Goal: Task Accomplishment & Management: Use online tool/utility

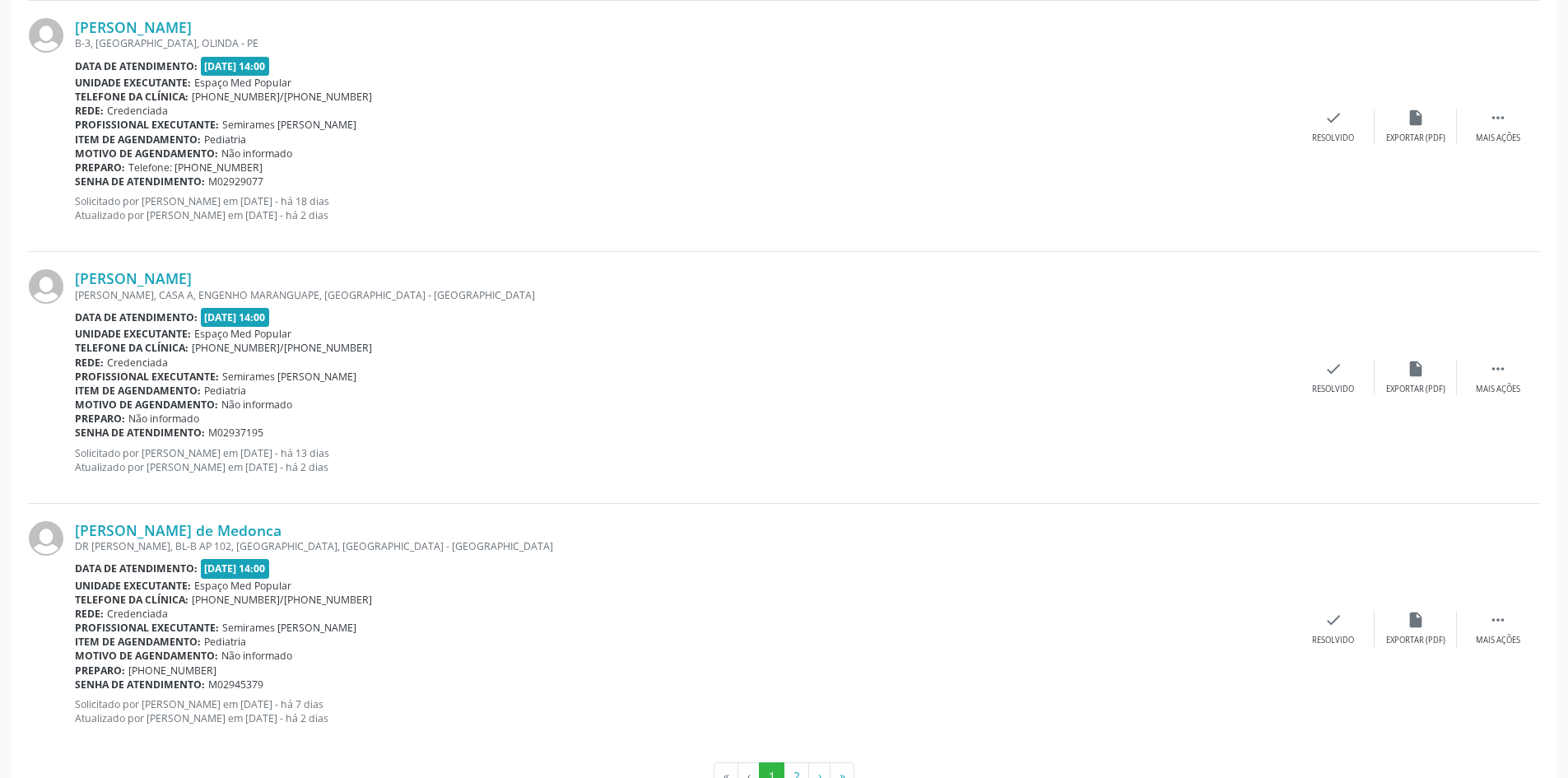
scroll to position [3563, 0]
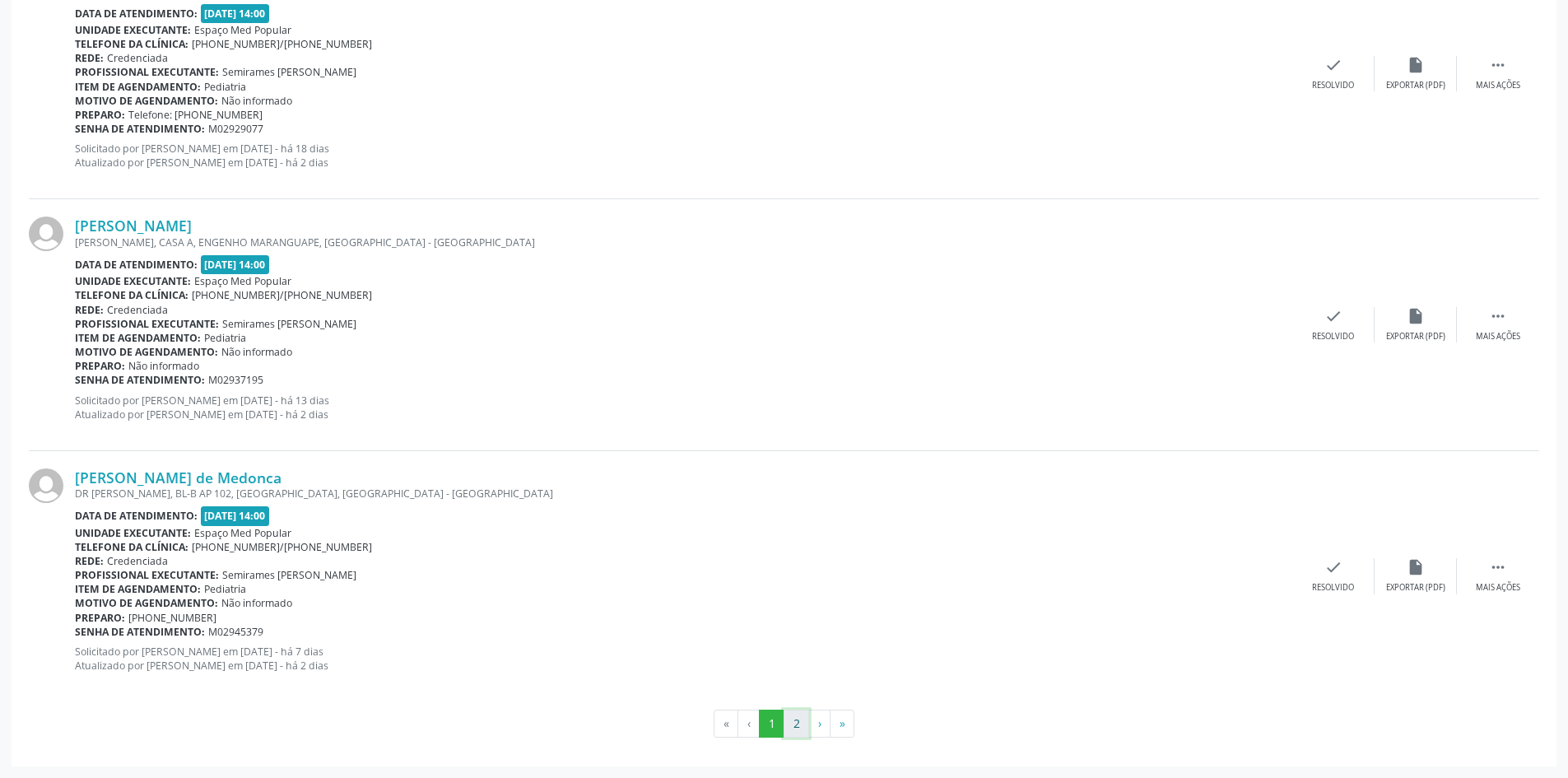
click at [798, 734] on button "2" at bounding box center [796, 723] width 25 height 28
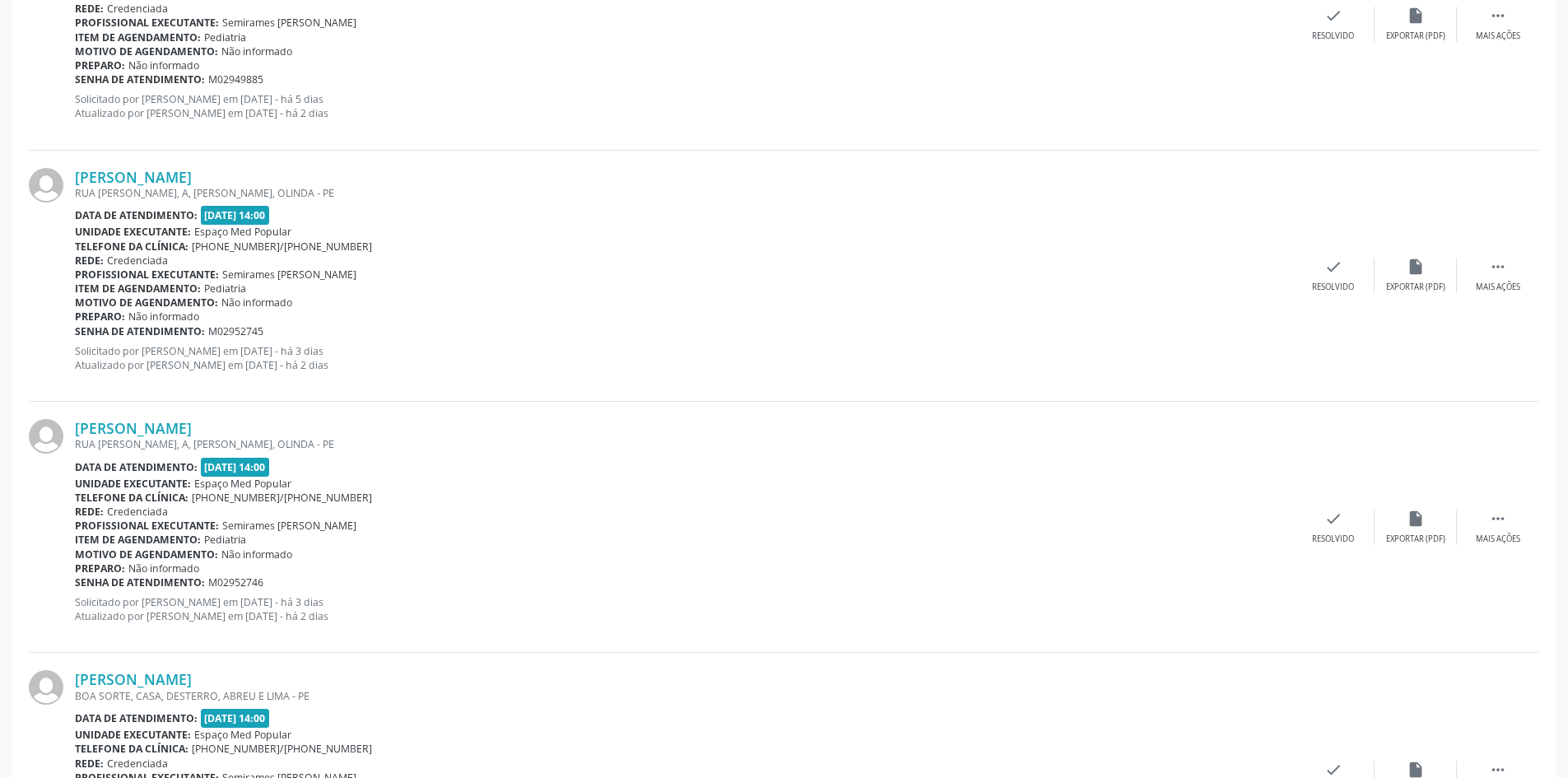
scroll to position [797, 0]
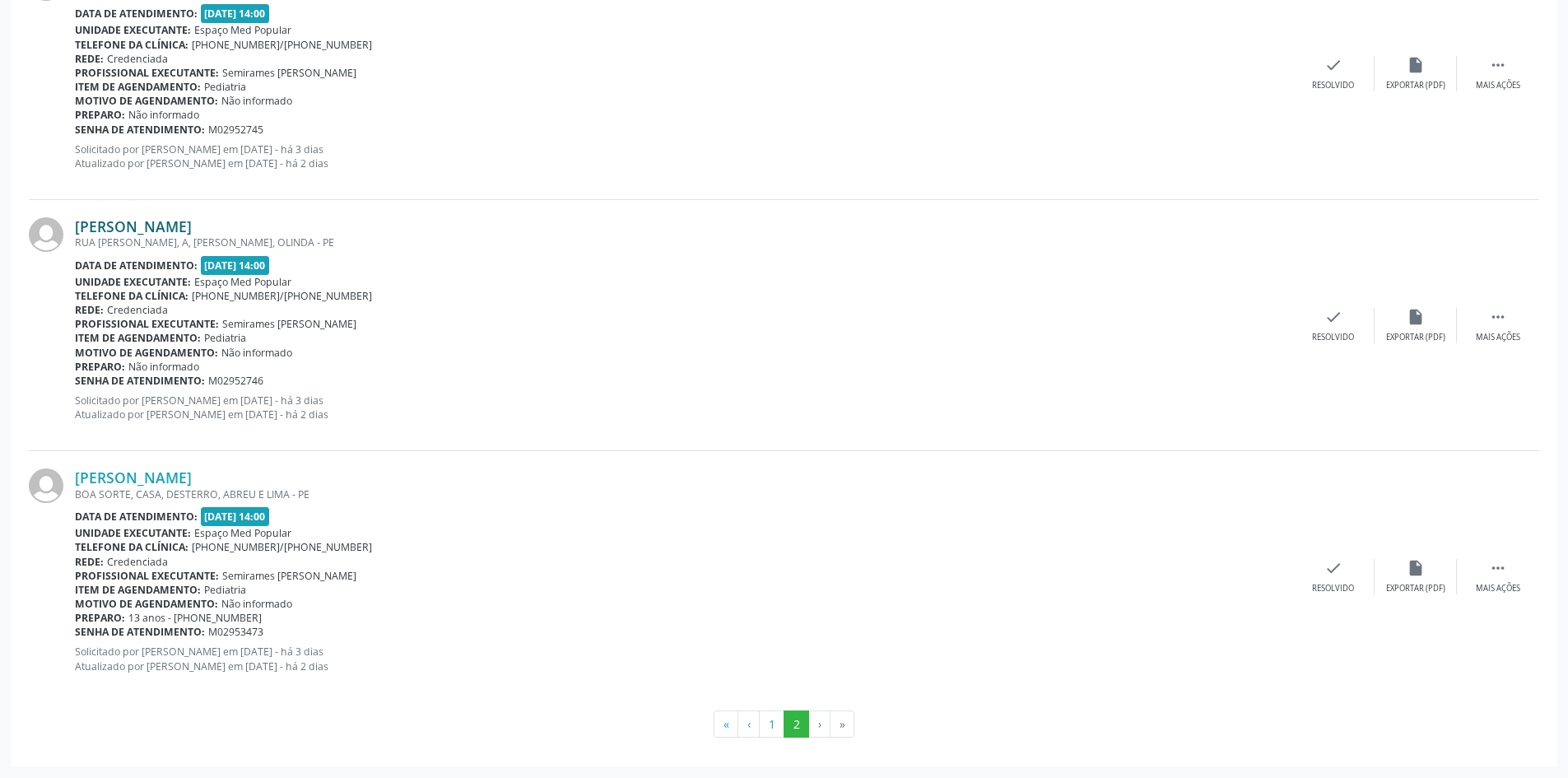
click at [151, 218] on link "[PERSON_NAME]" at bounding box center [133, 227] width 117 height 18
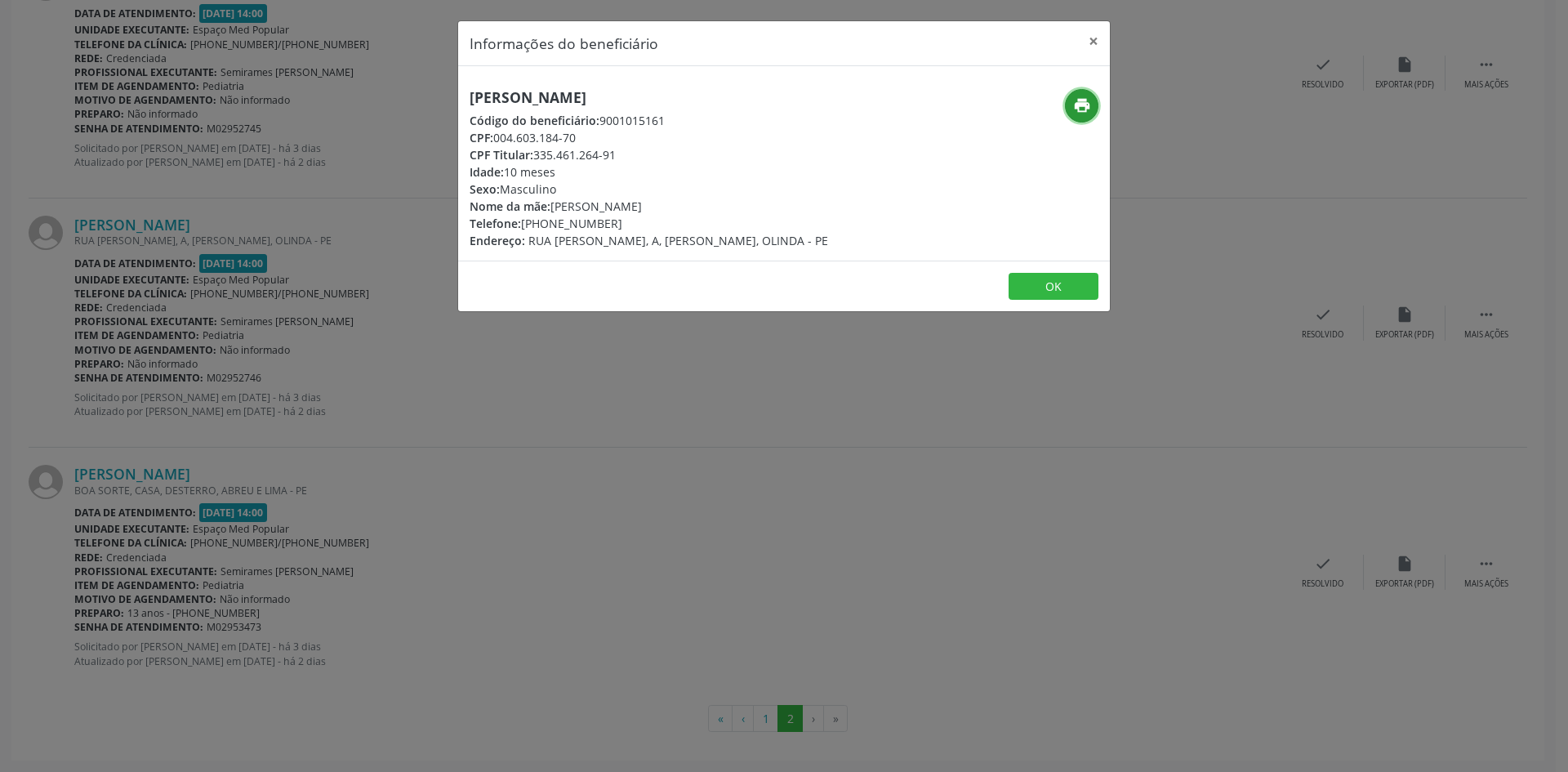
click at [1081, 97] on icon "print" at bounding box center [1082, 106] width 18 height 18
click at [584, 495] on div "Informações do beneficiário × [PERSON_NAME] Código do beneficiário: 9001015161 …" at bounding box center [784, 386] width 1568 height 772
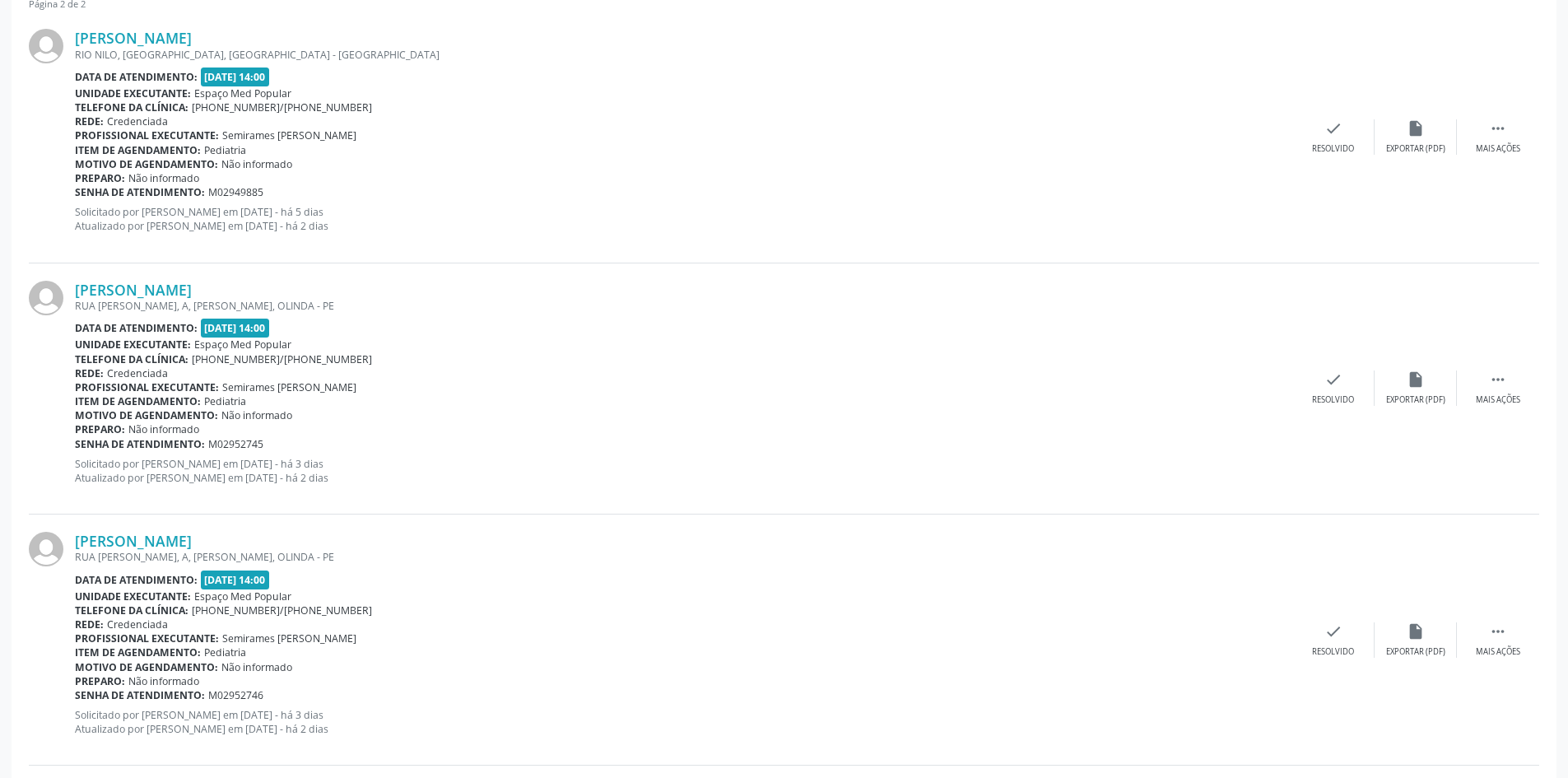
scroll to position [468, 0]
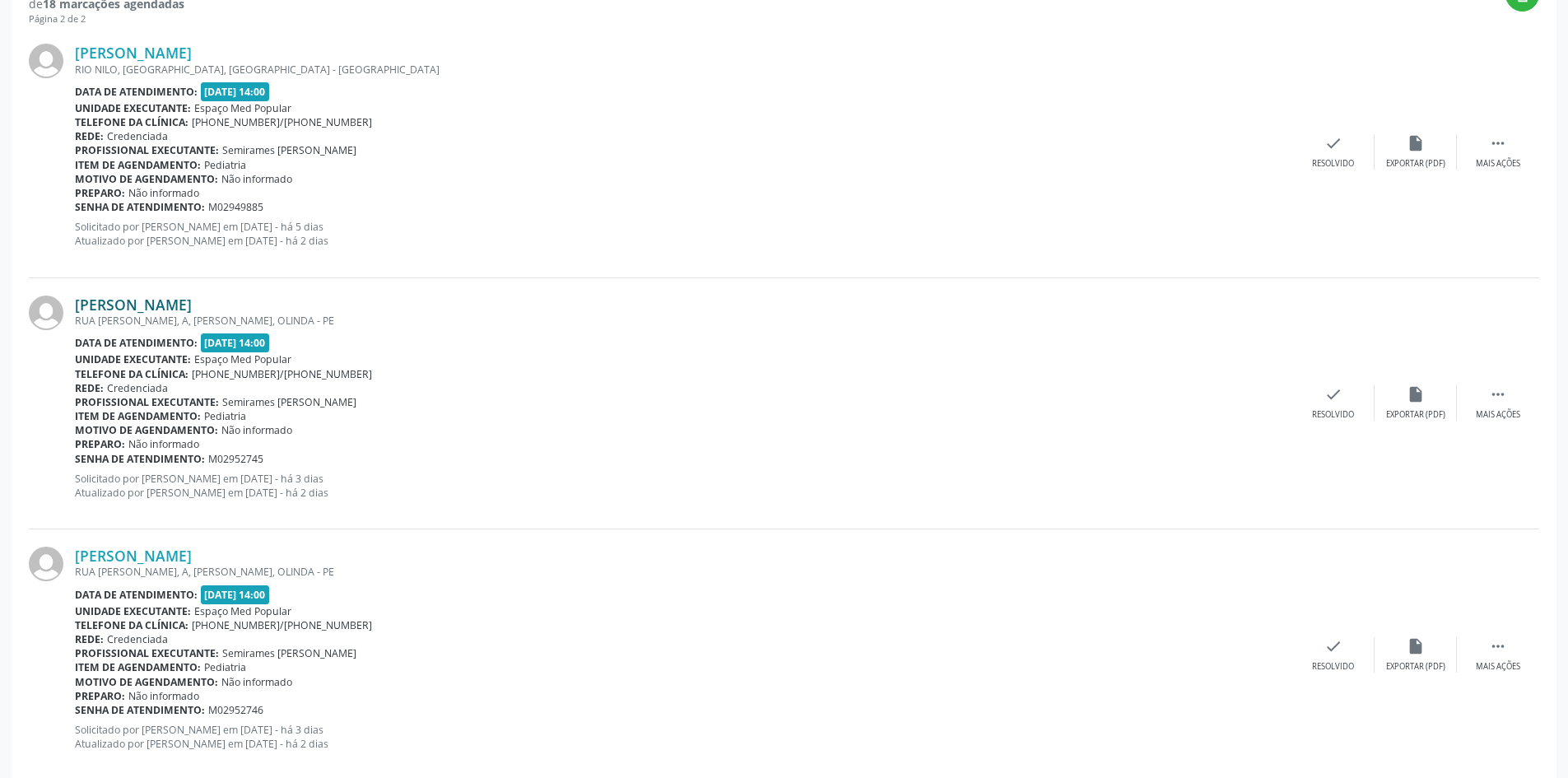
click at [191, 299] on link "[PERSON_NAME]" at bounding box center [133, 305] width 117 height 18
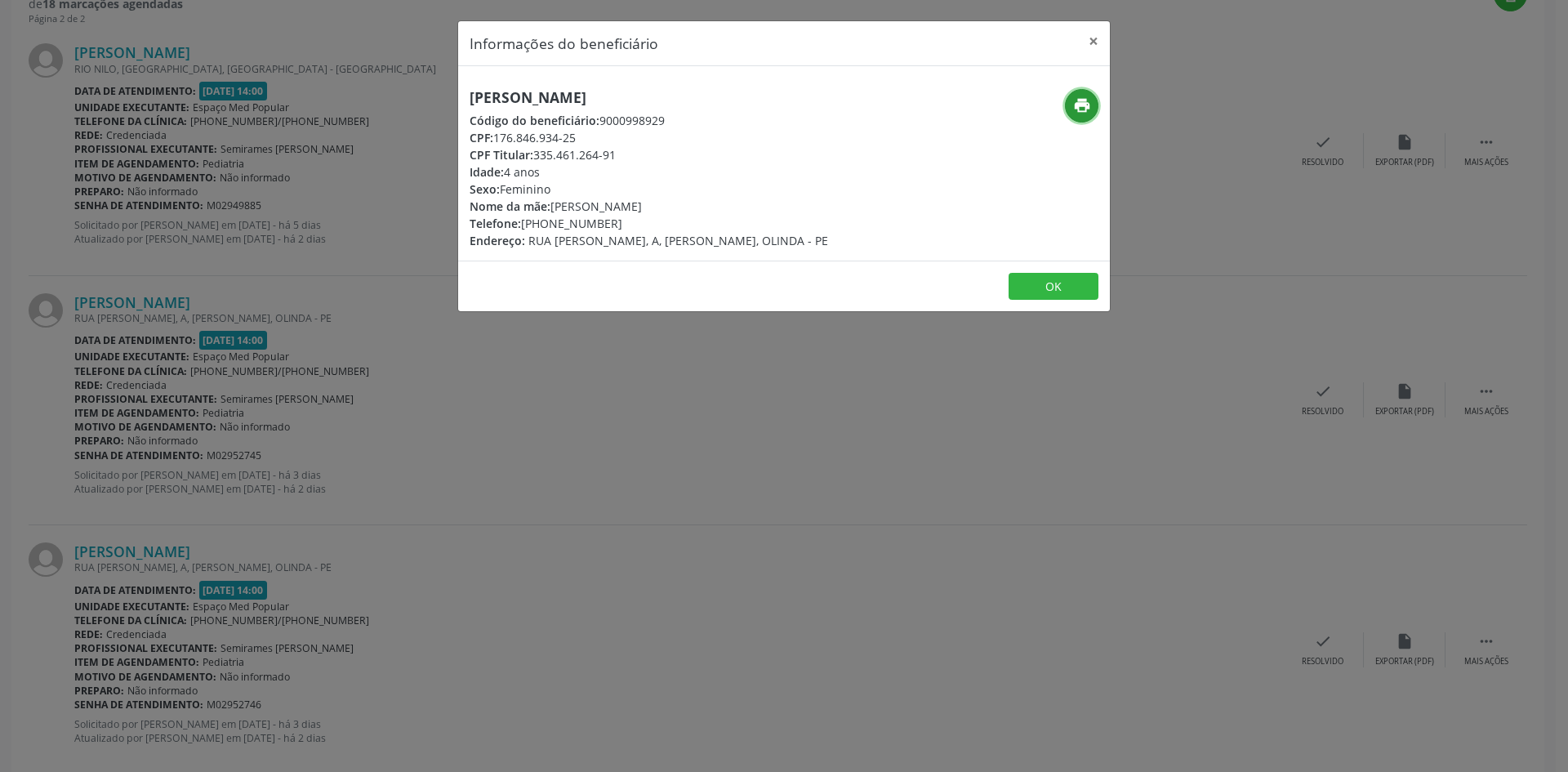
click at [1078, 98] on icon "print" at bounding box center [1082, 106] width 18 height 18
click at [411, 582] on div "Informações do beneficiário × [PERSON_NAME] Código do beneficiário: 9000998929 …" at bounding box center [784, 386] width 1568 height 772
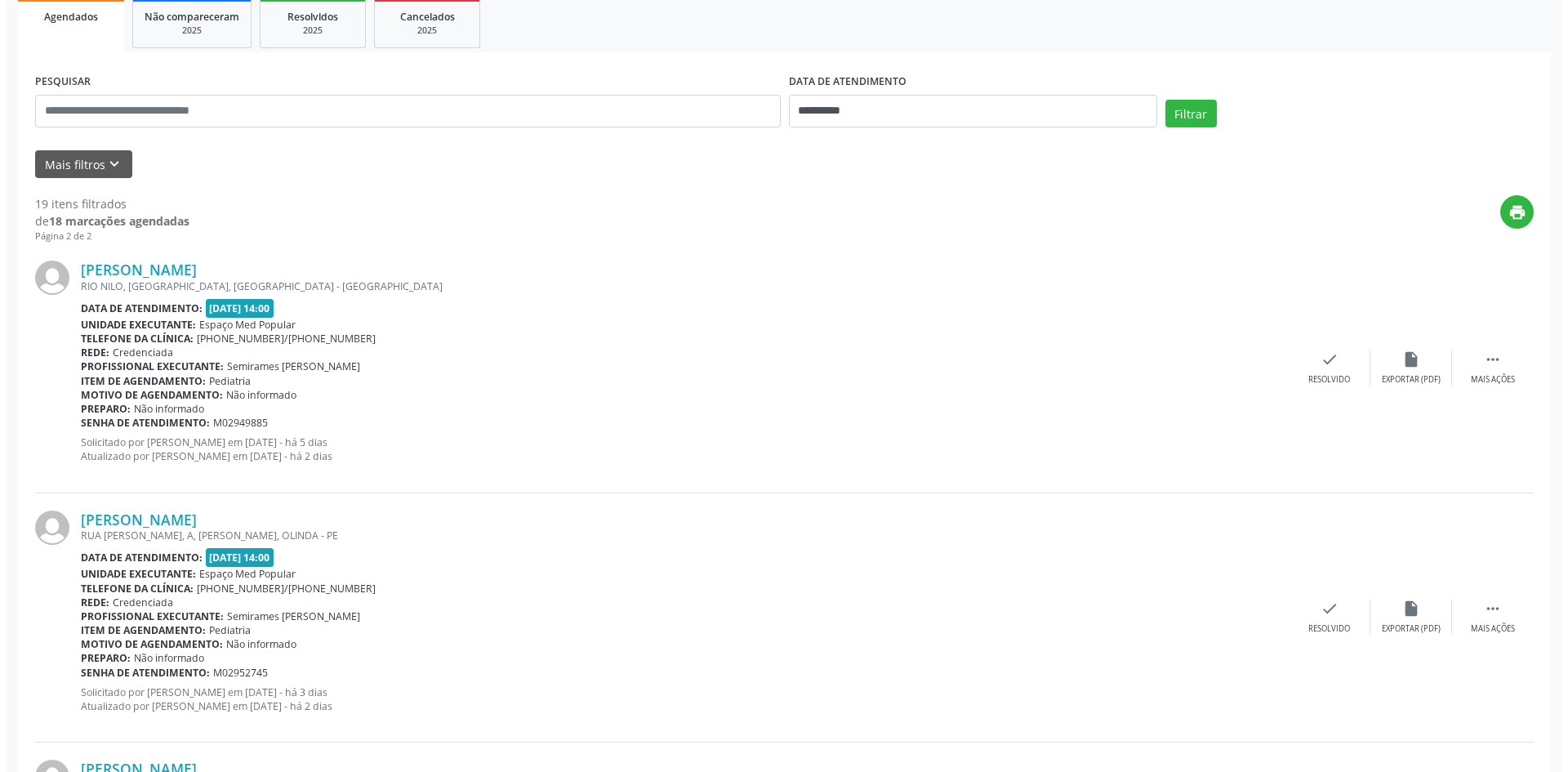
scroll to position [219, 0]
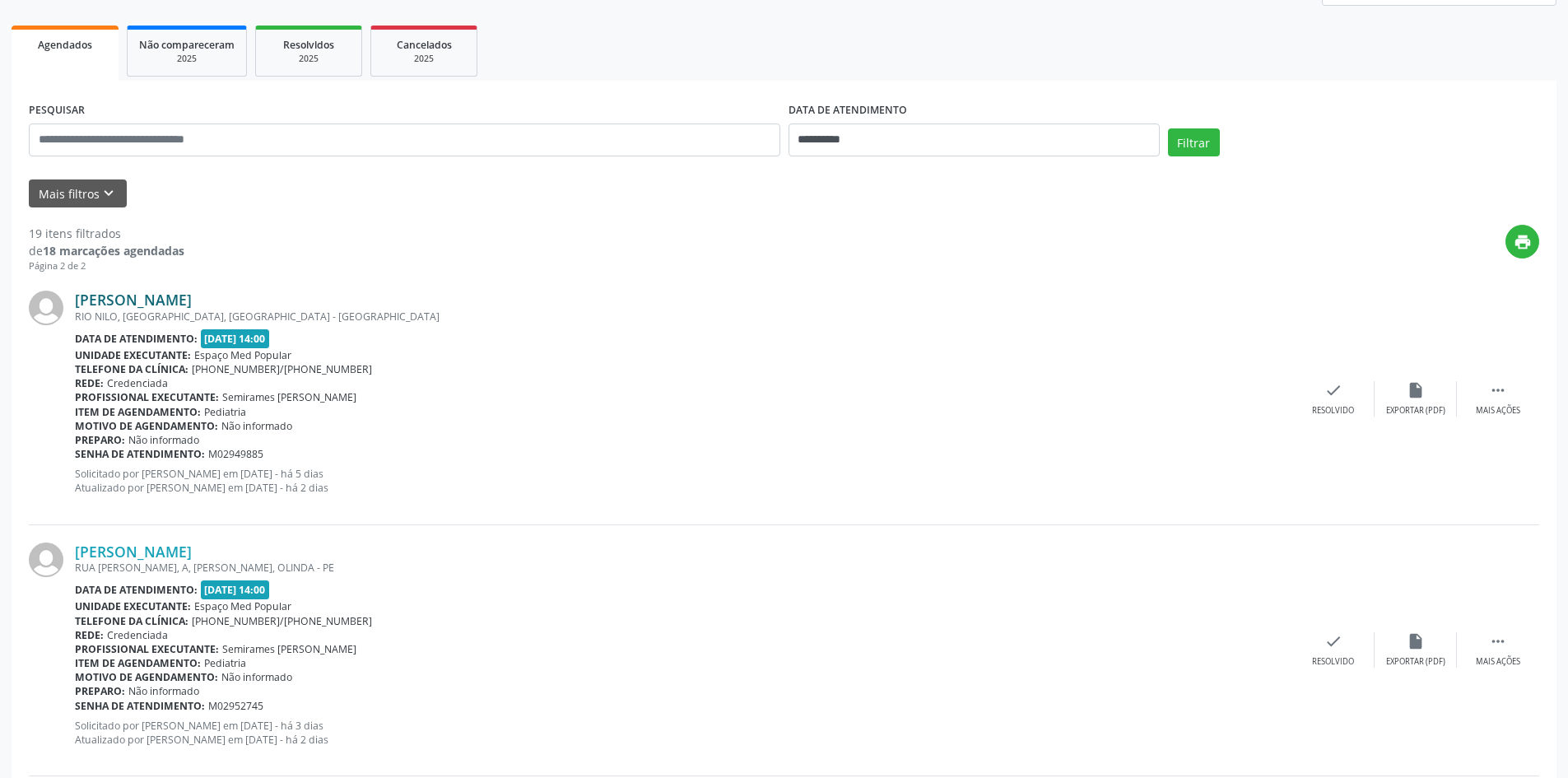
click at [191, 293] on link "[PERSON_NAME]" at bounding box center [133, 300] width 117 height 18
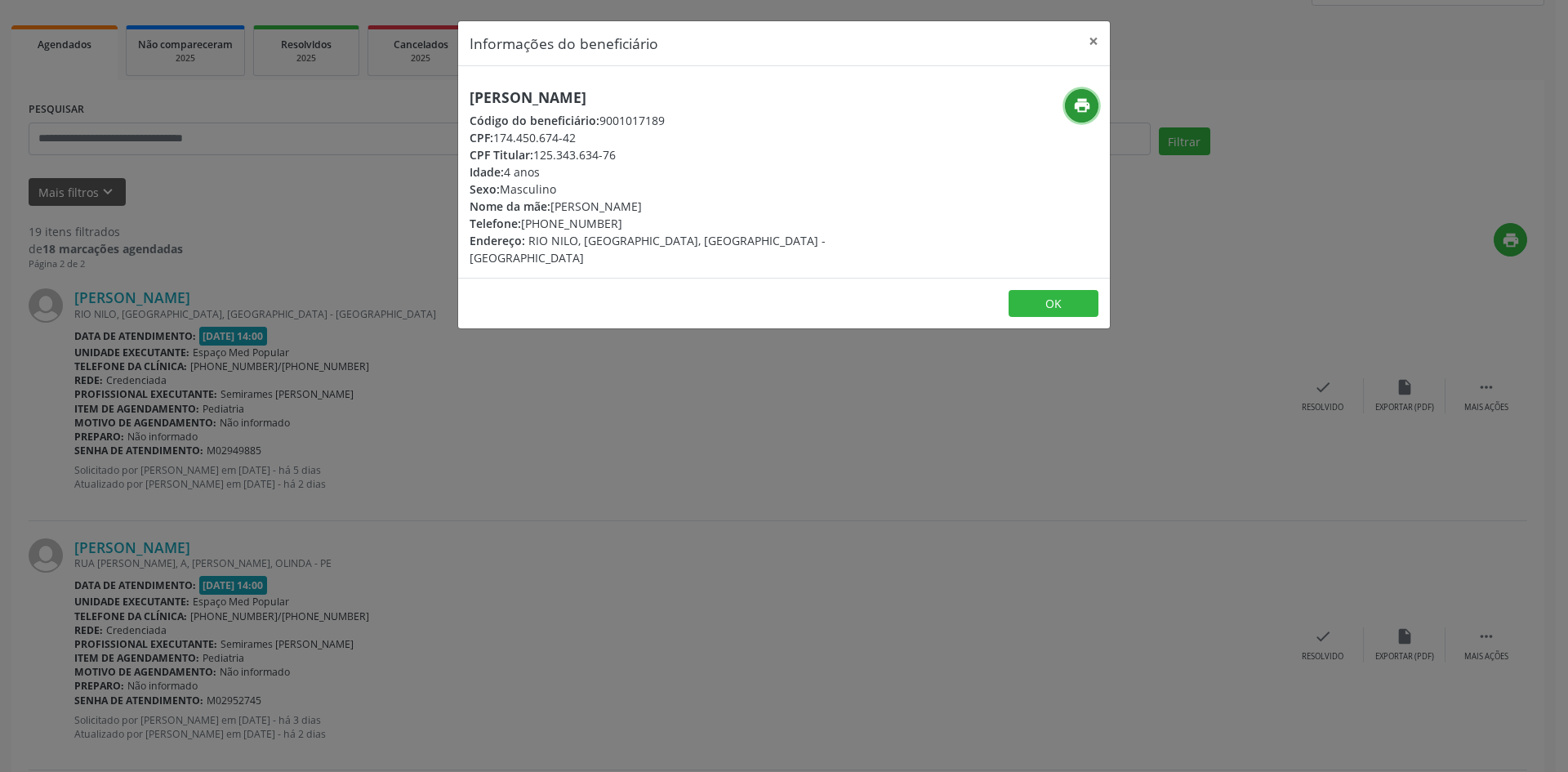
click at [1087, 101] on icon "print" at bounding box center [1082, 106] width 18 height 18
drag, startPoint x: 614, startPoint y: 226, endPoint x: 549, endPoint y: 223, distance: 65.1
click at [549, 223] on div "Telefone: [PHONE_NUMBER]" at bounding box center [675, 223] width 411 height 17
copy div "99410-4214"
